Goal: Task Accomplishment & Management: Use online tool/utility

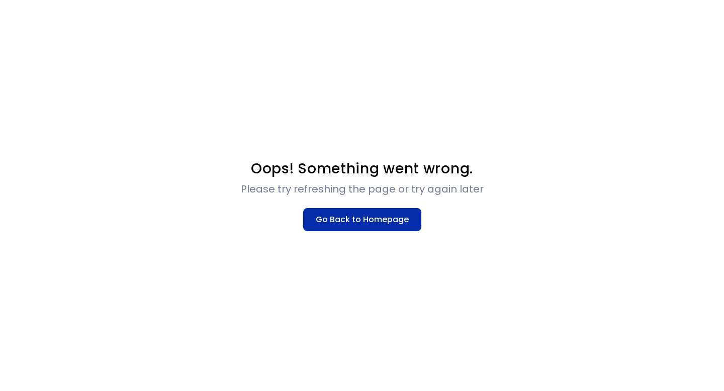
click at [377, 223] on button "Go Back to Homepage" at bounding box center [362, 219] width 118 height 23
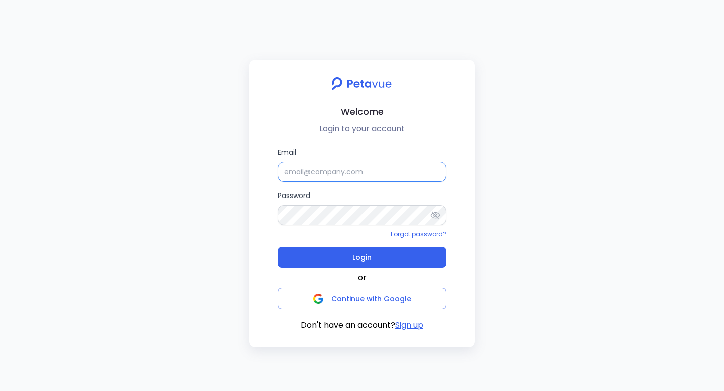
click at [351, 164] on input "Email" at bounding box center [361, 172] width 169 height 20
type input "[EMAIL_ADDRESS][DOMAIN_NAME]"
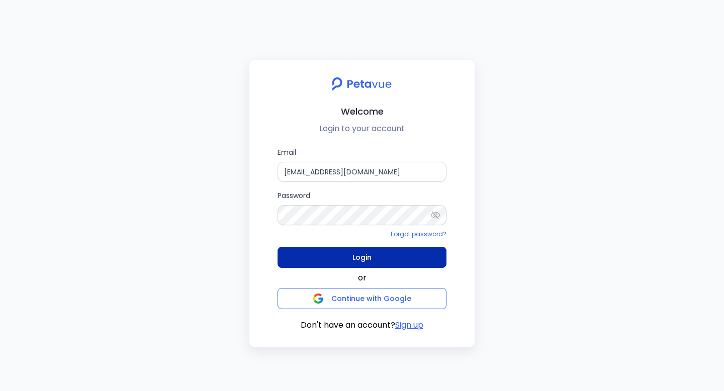
click at [365, 267] on button "Login" at bounding box center [361, 257] width 169 height 21
